Goal: Find specific page/section: Find specific page/section

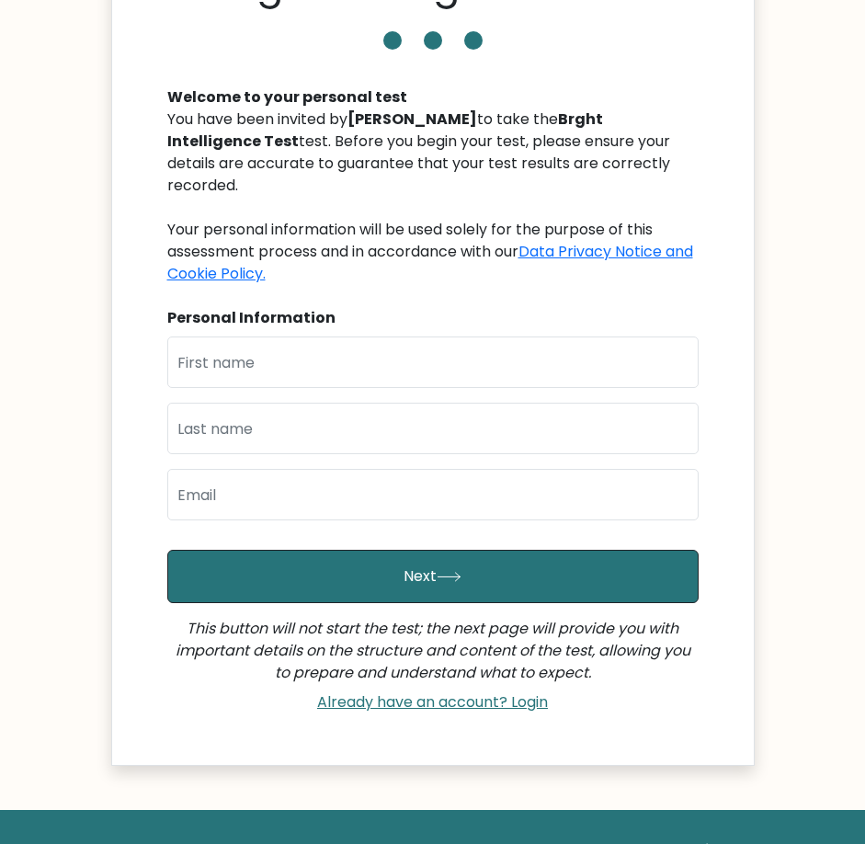
scroll to position [276, 0]
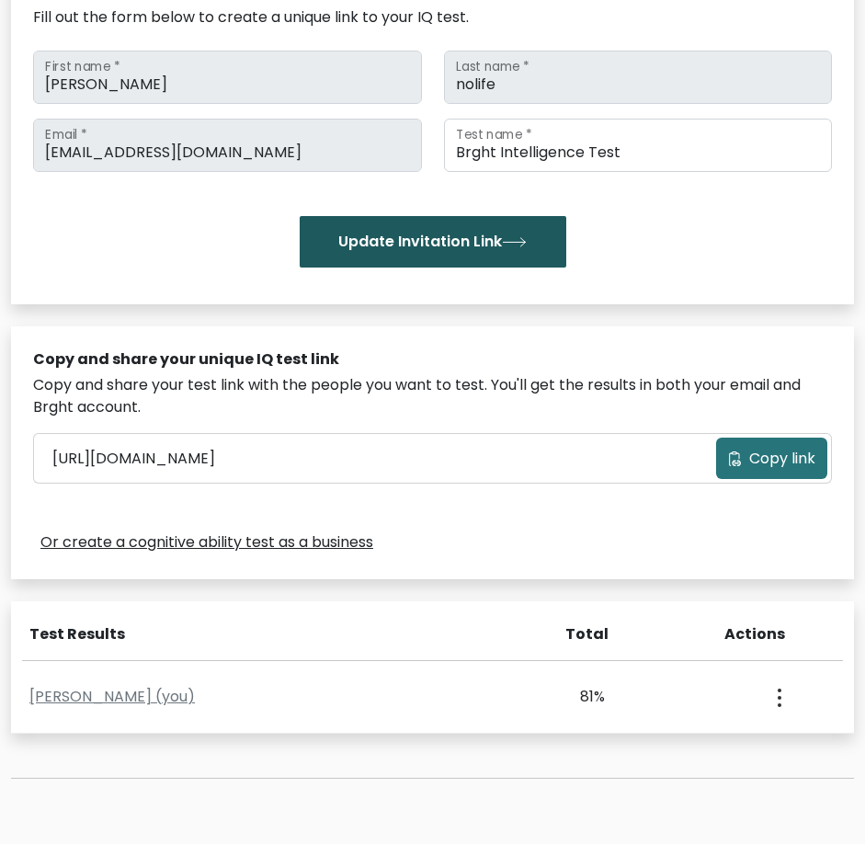
scroll to position [184, 0]
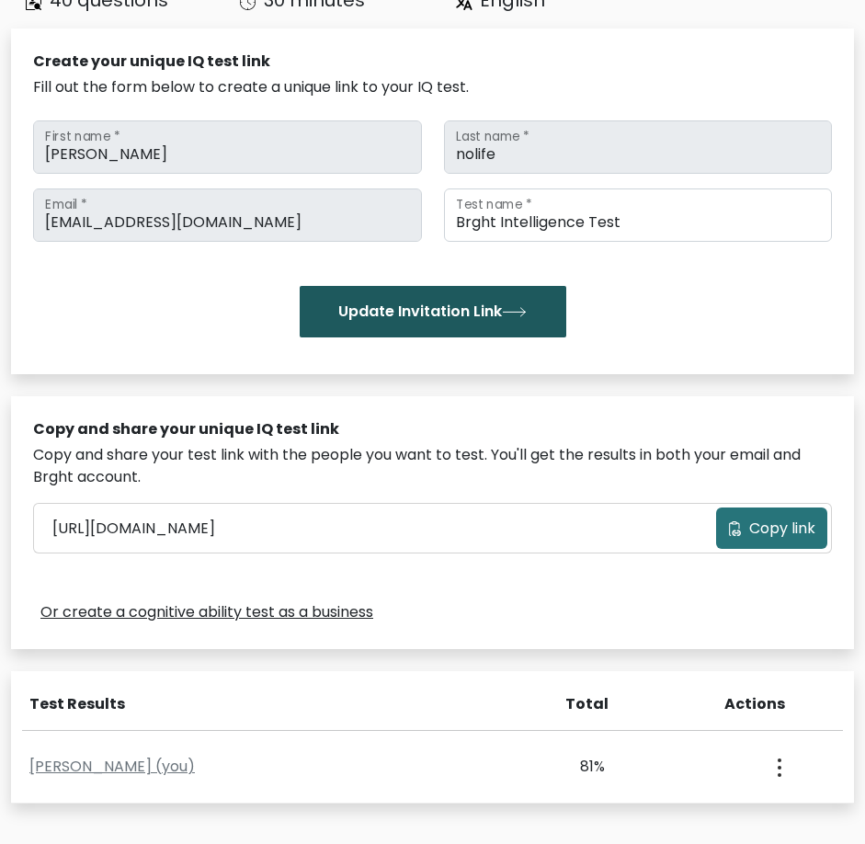
click at [410, 311] on button "Update Invitation Link" at bounding box center [433, 312] width 267 height 52
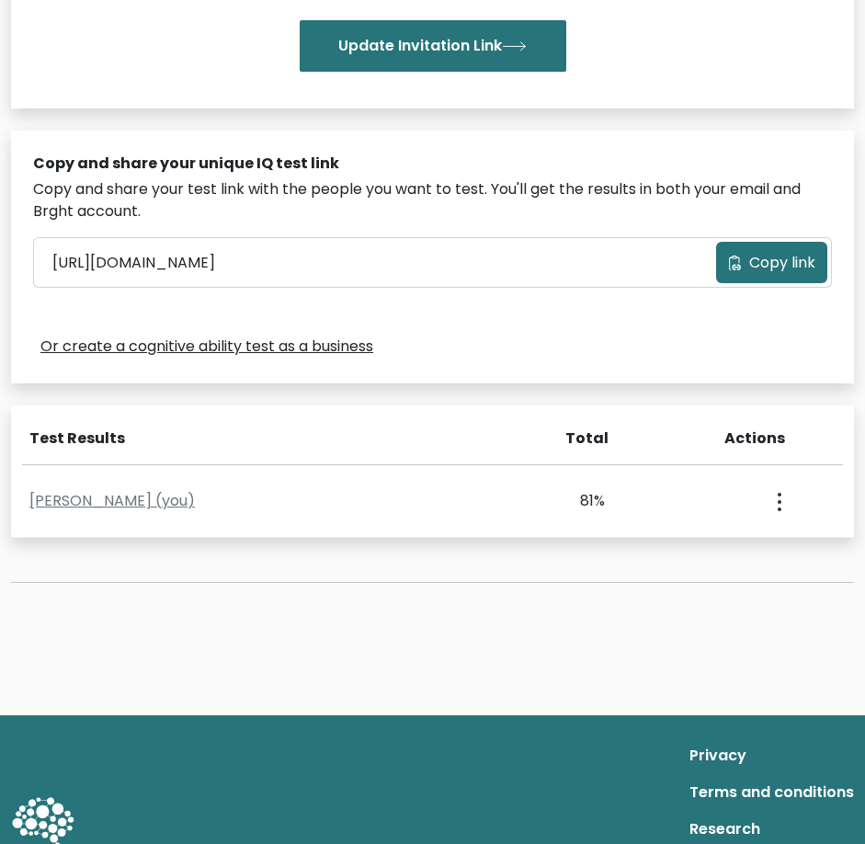
scroll to position [542, 0]
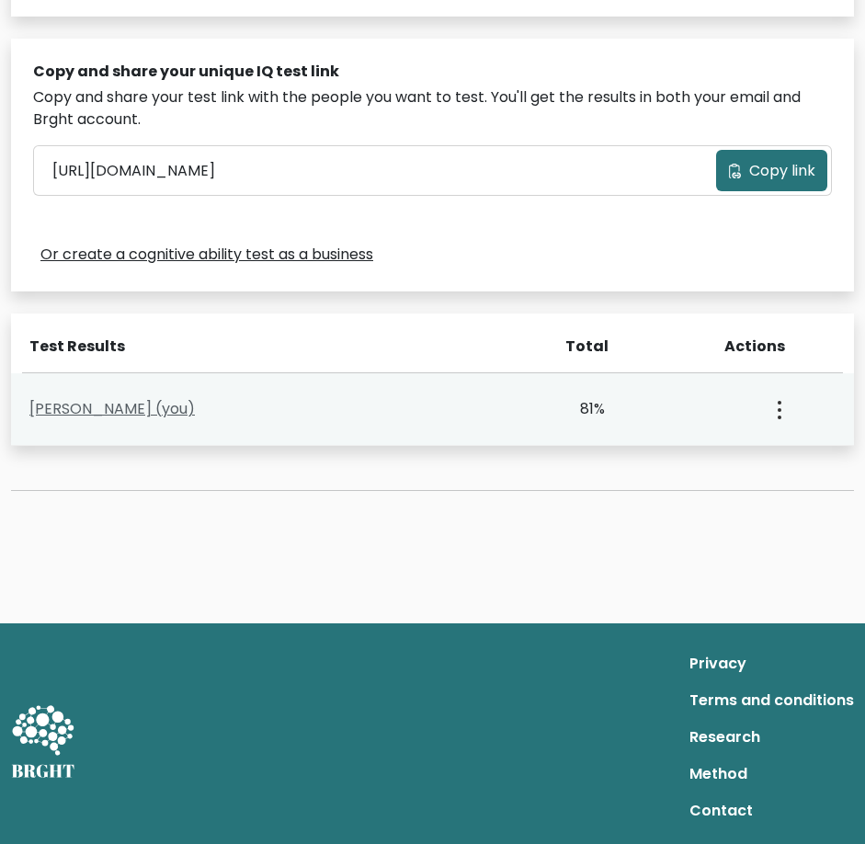
click at [131, 409] on link "Ronnie Nolife (you)" at bounding box center [112, 408] width 166 height 21
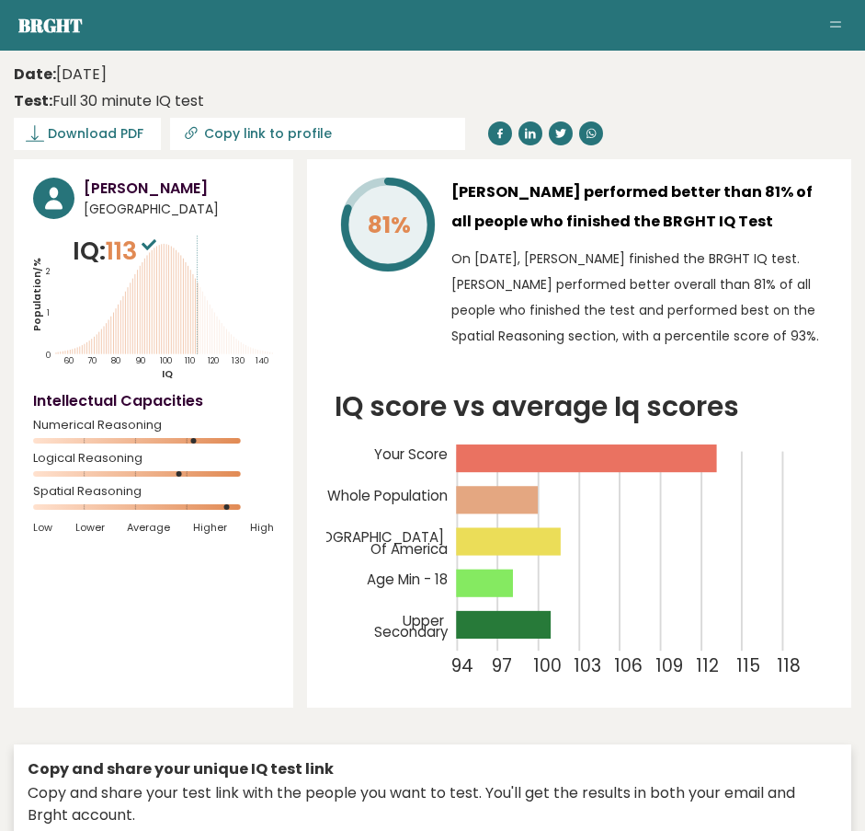
click at [206, 337] on icon "Population/% IQ 0 1 2 60 70 80 90 100 110 120 130 140" at bounding box center [153, 307] width 241 height 148
click at [211, 338] on icon "Population/% IQ 0 1 2 60 70 80 90 100 110 120 130 140" at bounding box center [153, 307] width 241 height 148
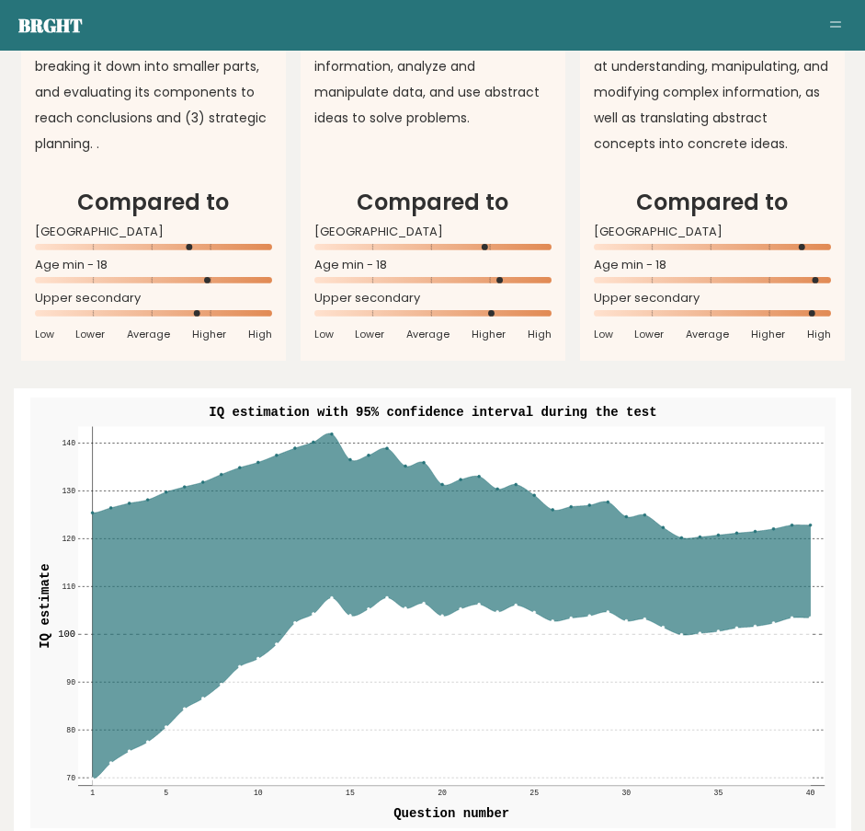
scroll to position [1931, 0]
